Goal: Information Seeking & Learning: Check status

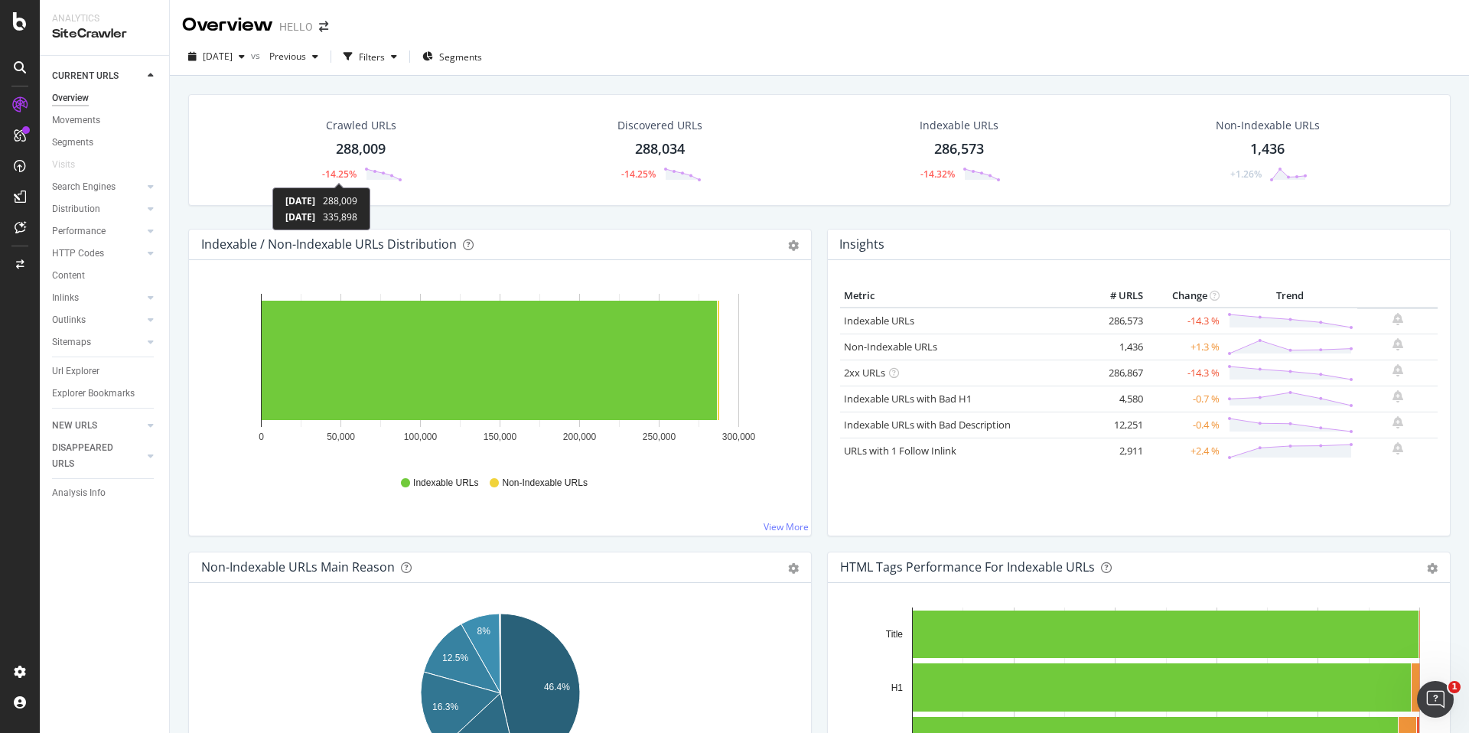
click at [341, 174] on div "-14.25%" at bounding box center [339, 174] width 34 height 13
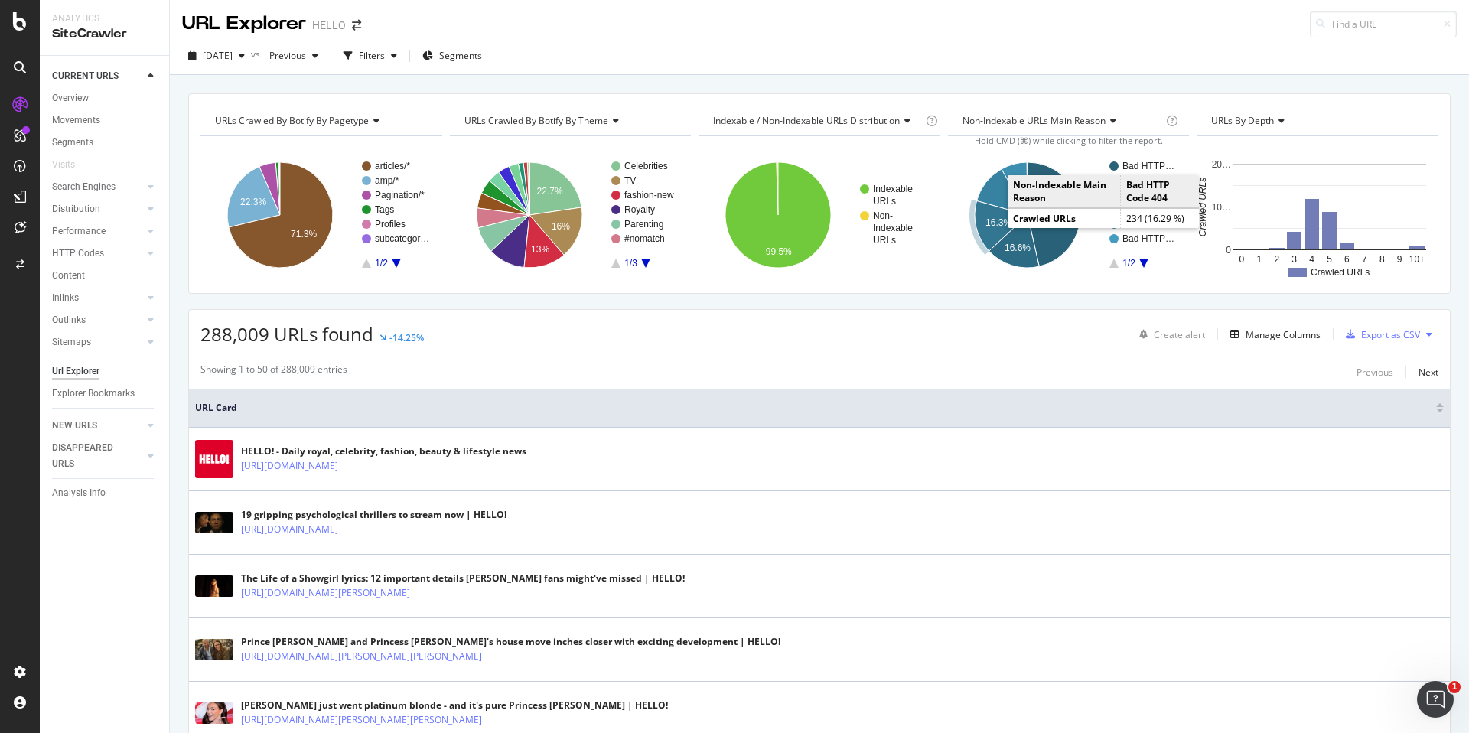
scroll to position [2, 0]
